Goal: Task Accomplishment & Management: Manage account settings

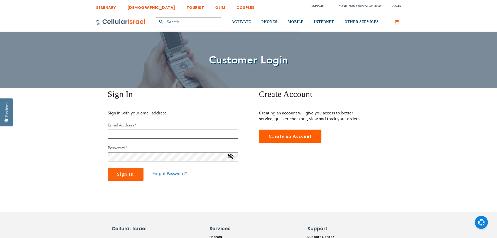
click at [126, 132] on input "email" at bounding box center [173, 133] width 130 height 9
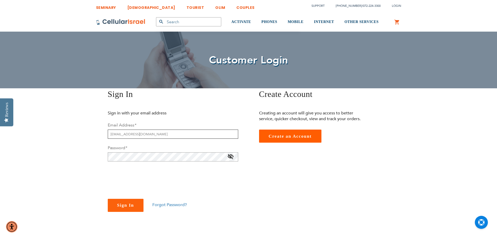
drag, startPoint x: 149, startPoint y: 134, endPoint x: 46, endPoint y: 137, distance: 102.6
click at [48, 137] on div "SEMINARY YESHIVA TOURIST OLIM COUPLES Support (718) 289-0195 / 072-224-3300 Log…" at bounding box center [248, 236] width 497 height 472
type input "[EMAIL_ADDRESS][DOMAIN_NAME]"
checkbox input "true"
click at [126, 206] on span "Sign In" at bounding box center [125, 204] width 17 height 5
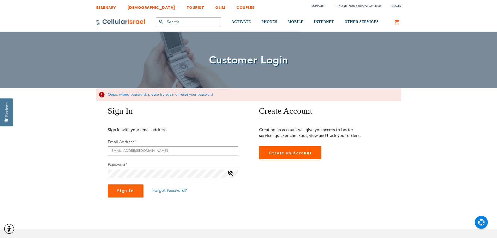
click at [151, 165] on div "Password *" at bounding box center [173, 170] width 130 height 16
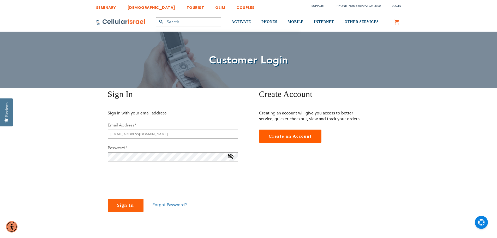
click at [230, 156] on span at bounding box center [231, 157] width 6 height 8
checkbox input "true"
click at [126, 203] on span "Sign In" at bounding box center [125, 204] width 17 height 5
